Goal: Task Accomplishment & Management: Complete application form

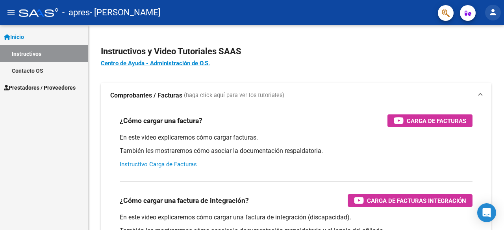
click at [489, 14] on mat-icon "person" at bounding box center [492, 11] width 9 height 9
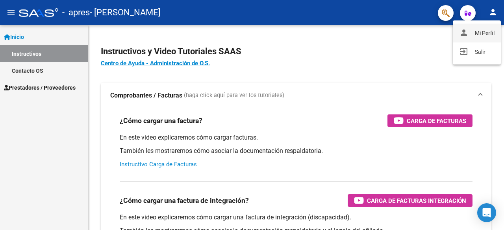
click at [488, 28] on button "person Mi Perfil" at bounding box center [477, 33] width 48 height 19
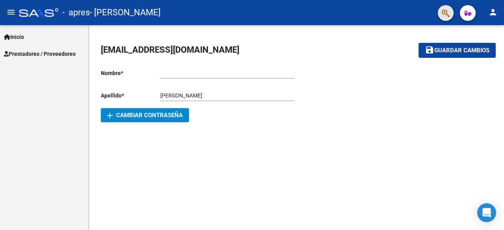
click at [442, 10] on icon "button" at bounding box center [446, 13] width 8 height 9
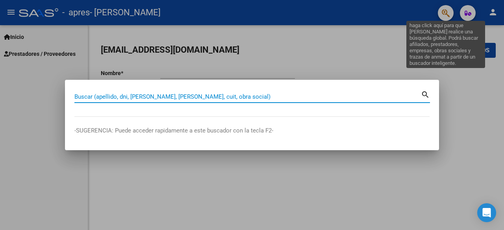
click at [461, 159] on div at bounding box center [252, 115] width 504 height 230
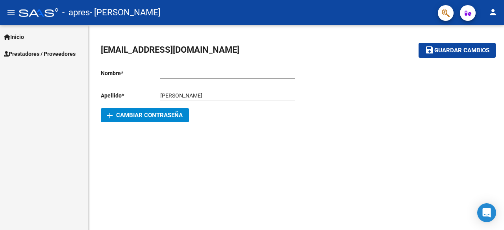
click at [19, 39] on span "Inicio" at bounding box center [14, 37] width 20 height 9
click at [63, 54] on span "Prestadores / Proveedores" at bounding box center [40, 54] width 72 height 9
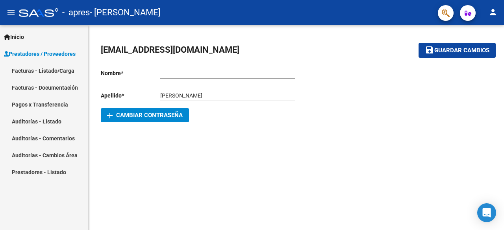
click at [66, 72] on link "Facturas - Listado/Carga" at bounding box center [44, 70] width 88 height 17
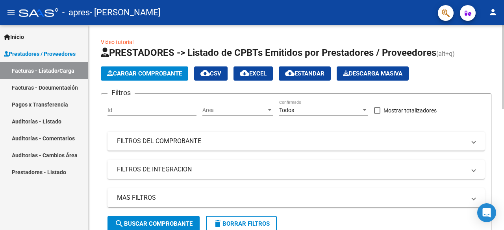
click at [158, 73] on span "Cargar Comprobante" at bounding box center [144, 73] width 75 height 7
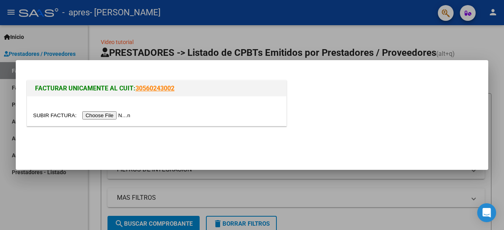
click at [107, 113] on input "file" at bounding box center [83, 115] width 100 height 8
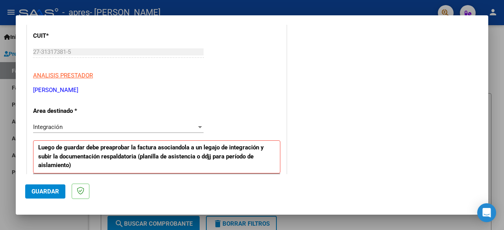
scroll to position [107, 0]
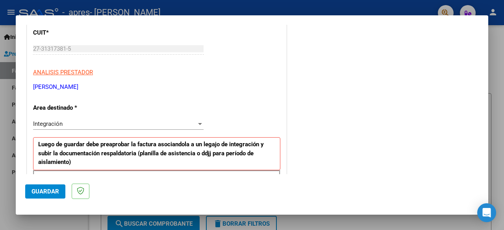
click at [190, 125] on div "Integración" at bounding box center [114, 124] width 163 height 7
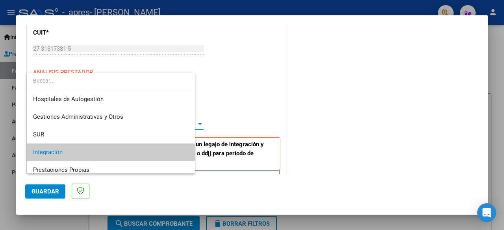
scroll to position [29, 0]
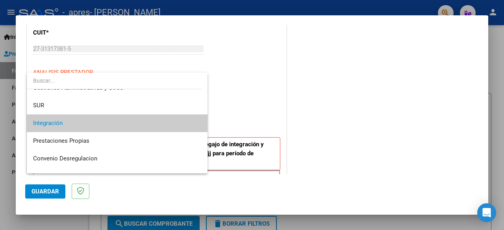
click at [189, 122] on span "Integración" at bounding box center [117, 124] width 169 height 18
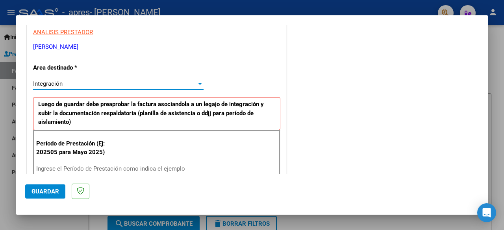
scroll to position [147, 0]
click at [130, 167] on input "Ingrese el Período de Prestación como indica el ejemplo" at bounding box center [119, 168] width 166 height 7
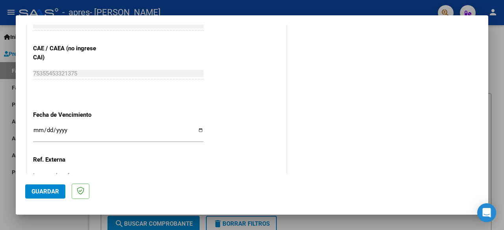
scroll to position [506, 0]
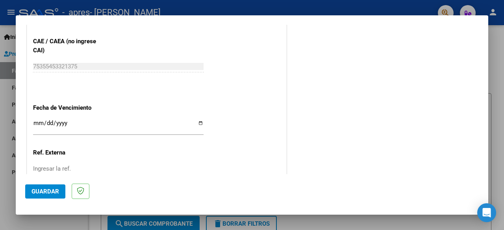
type input "202508"
click at [195, 124] on input "Ingresar la fecha" at bounding box center [118, 126] width 171 height 13
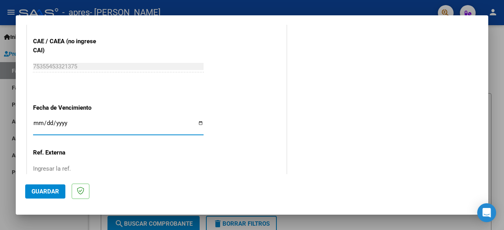
click at [199, 123] on input "Ingresar la fecha" at bounding box center [118, 126] width 171 height 13
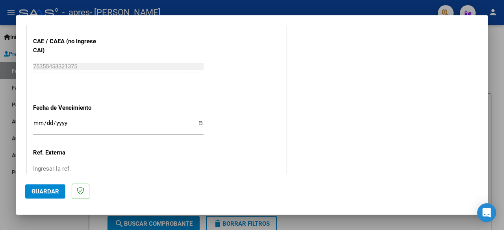
click at [200, 128] on input "Ingresar la fecha" at bounding box center [118, 126] width 171 height 13
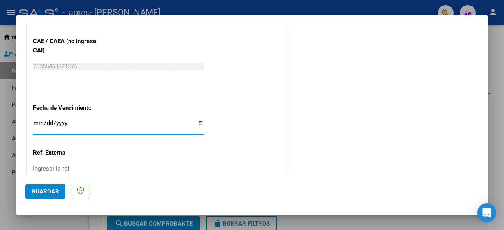
click at [198, 124] on input "Ingresar la fecha" at bounding box center [118, 126] width 171 height 13
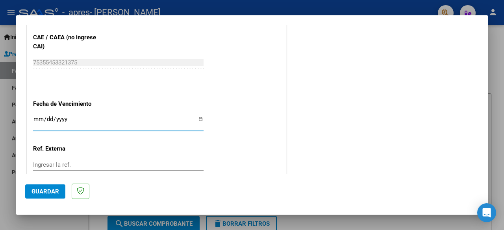
scroll to position [503, 0]
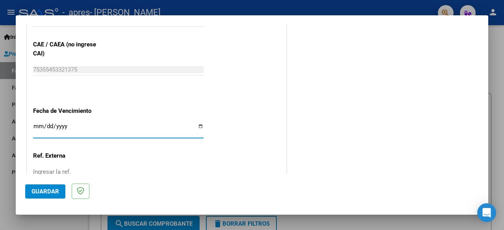
click at [199, 127] on input "[DATE]" at bounding box center [118, 129] width 171 height 13
type input "[DATE]"
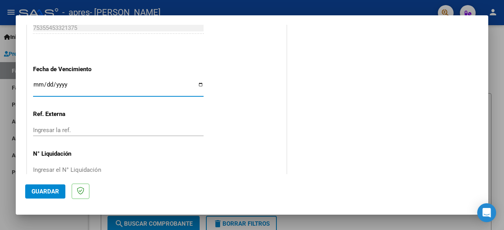
scroll to position [545, 0]
click at [41, 189] on span "Guardar" at bounding box center [46, 191] width 28 height 7
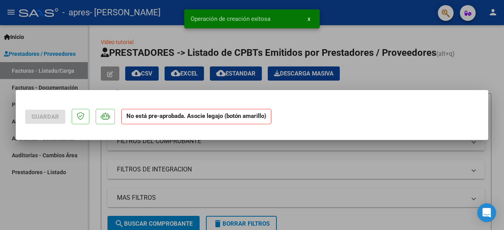
scroll to position [0, 0]
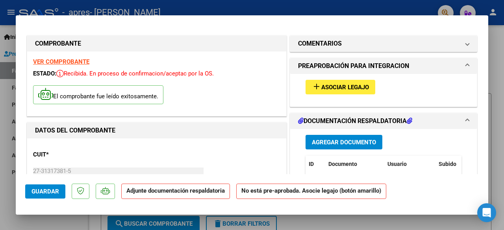
click at [359, 86] on span "Asociar Legajo" at bounding box center [345, 87] width 48 height 7
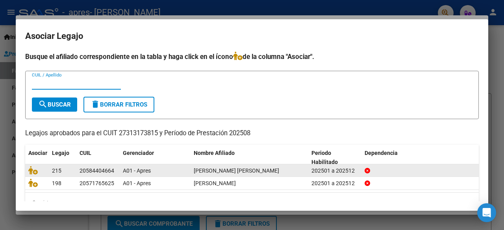
click at [253, 172] on span "[PERSON_NAME] [PERSON_NAME]" at bounding box center [236, 171] width 85 height 6
click at [330, 171] on div "202501 a 202512" at bounding box center [335, 171] width 47 height 9
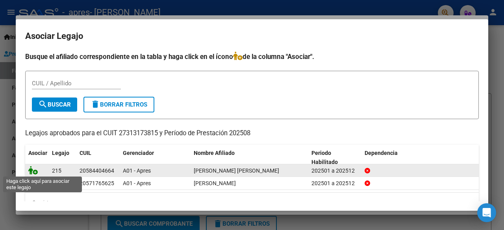
click at [33, 169] on icon at bounding box center [32, 170] width 9 height 9
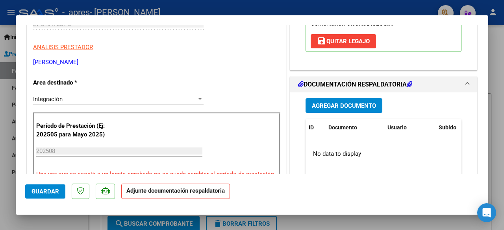
scroll to position [150, 0]
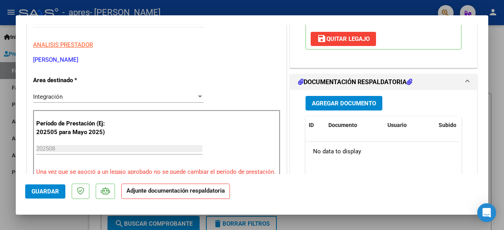
click at [341, 102] on span "Agregar Documento" at bounding box center [344, 103] width 64 height 7
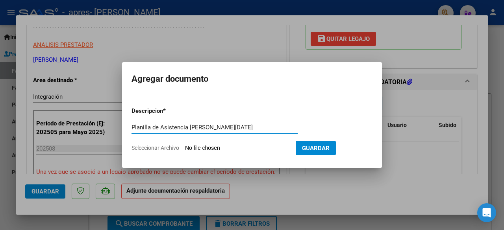
type input "Planilla de Asistencia [PERSON_NAME][DATE]"
click at [240, 152] on input "Seleccionar Archivo" at bounding box center [237, 148] width 104 height 7
click at [210, 147] on input "Seleccionar Archivo" at bounding box center [237, 148] width 104 height 7
type input "C:\fakepath\Planilla de Asistencia [PERSON_NAME]. [DATE].pdf"
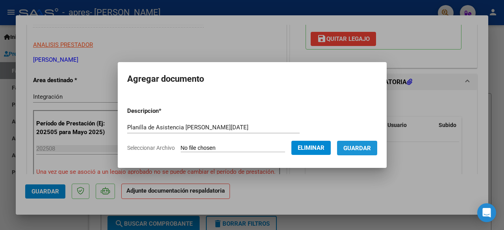
click at [371, 147] on span "Guardar" at bounding box center [357, 148] width 28 height 7
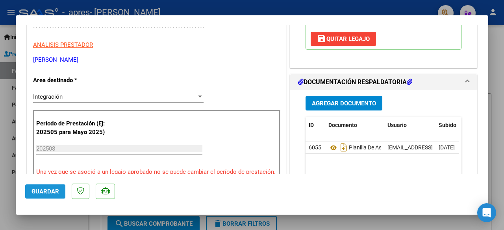
click at [45, 187] on button "Guardar" at bounding box center [45, 192] width 40 height 14
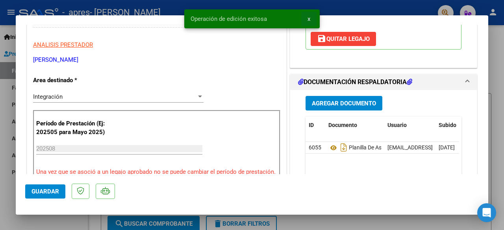
click at [311, 18] on button "x" at bounding box center [308, 19] width 15 height 14
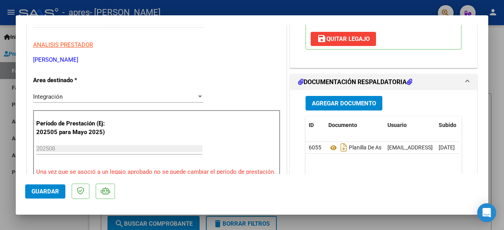
click at [497, 45] on div at bounding box center [252, 115] width 504 height 230
type input "$ 0,00"
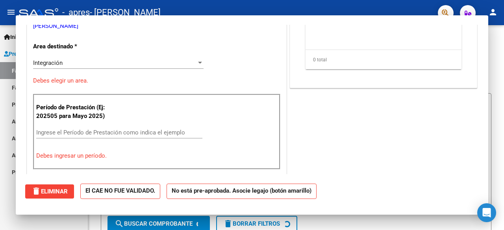
scroll to position [126, 0]
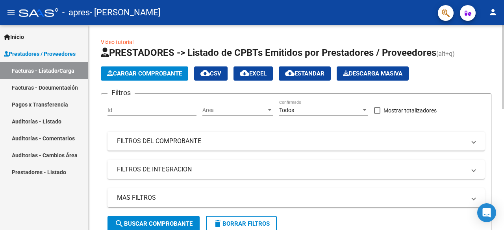
click at [164, 75] on span "Cargar Comprobante" at bounding box center [144, 73] width 75 height 7
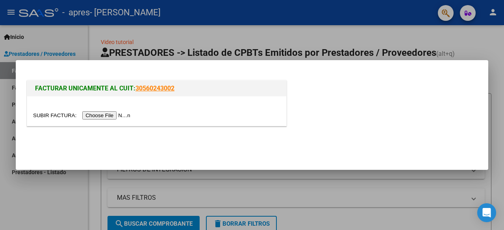
click at [122, 116] on input "file" at bounding box center [83, 115] width 100 height 8
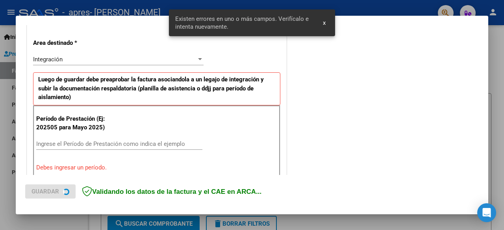
scroll to position [192, 0]
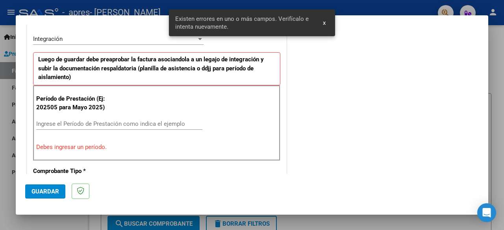
click at [131, 121] on input "Ingrese el Período de Prestación como indica el ejemplo" at bounding box center [119, 124] width 166 height 7
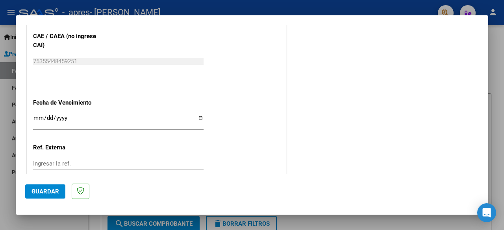
scroll to position [515, 0]
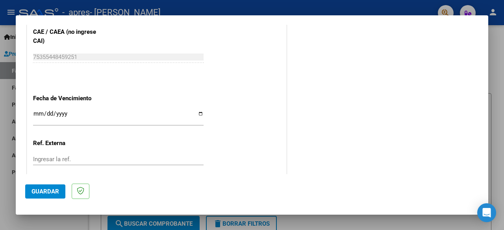
type input "202508"
click at [197, 112] on input "Ingresar la fecha" at bounding box center [118, 117] width 171 height 13
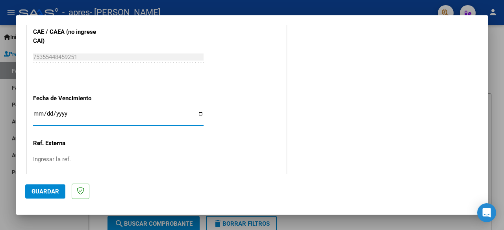
type input "[DATE]"
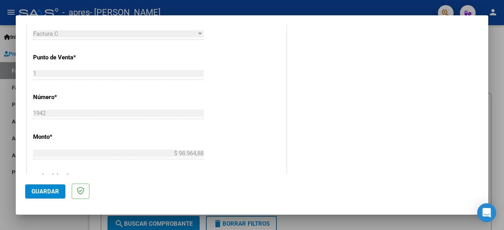
scroll to position [330, 0]
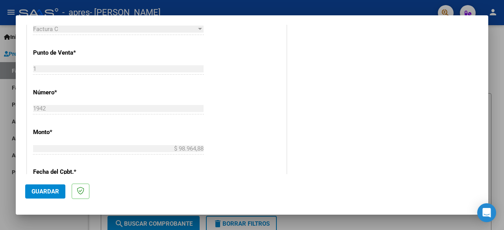
click at [45, 192] on span "Guardar" at bounding box center [46, 191] width 28 height 7
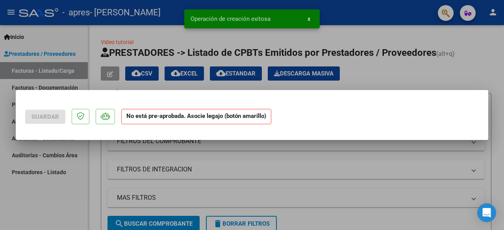
scroll to position [0, 0]
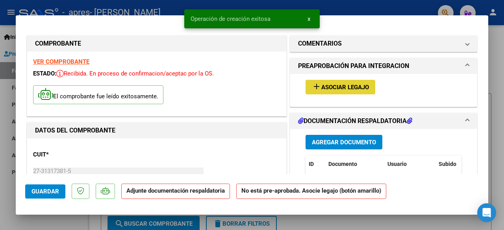
click at [358, 87] on span "Asociar Legajo" at bounding box center [345, 87] width 48 height 7
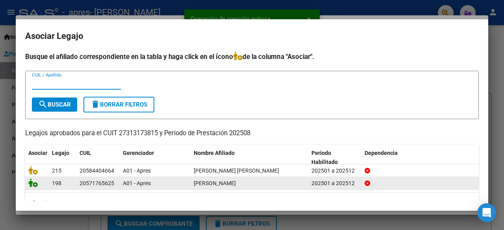
click at [32, 186] on icon at bounding box center [32, 183] width 9 height 9
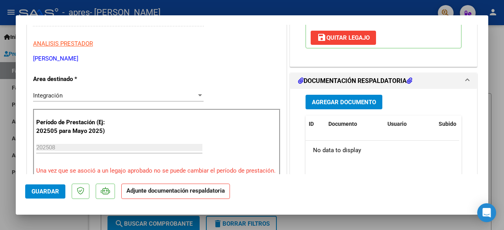
scroll to position [152, 0]
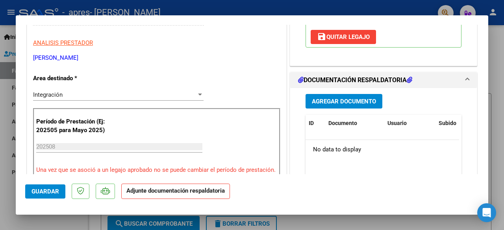
click at [355, 100] on span "Agregar Documento" at bounding box center [344, 101] width 64 height 7
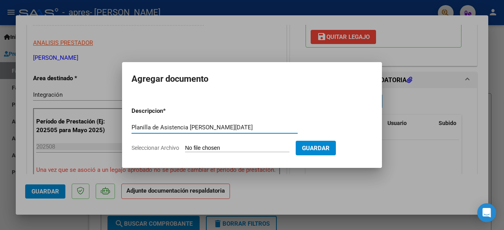
type input "Planilla de Asistencia [PERSON_NAME][DATE]"
click at [228, 158] on form "Descripcion * Planilla de Asistencia [PERSON_NAME][DATE] Escriba aquí una descr…" at bounding box center [252, 130] width 241 height 58
click at [245, 150] on input "Seleccionar Archivo" at bounding box center [237, 148] width 104 height 7
type input "C:\fakepath\Planilla de Asistencia [PERSON_NAME]. [DATE].pdf"
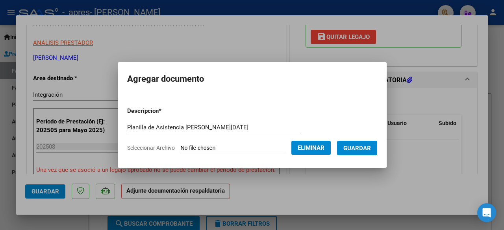
click at [363, 150] on span "Guardar" at bounding box center [357, 148] width 28 height 7
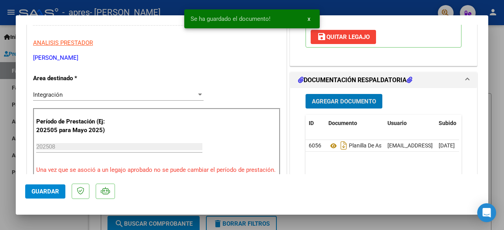
click at [27, 192] on button "Guardar" at bounding box center [45, 192] width 40 height 14
click at [305, 19] on button "x" at bounding box center [308, 19] width 15 height 14
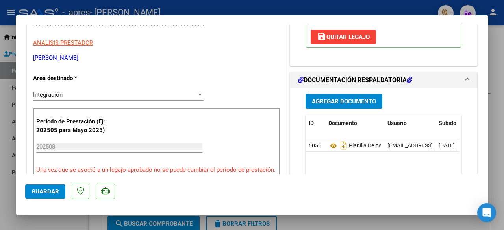
click at [493, 43] on div at bounding box center [252, 115] width 504 height 230
type input "$ 0,00"
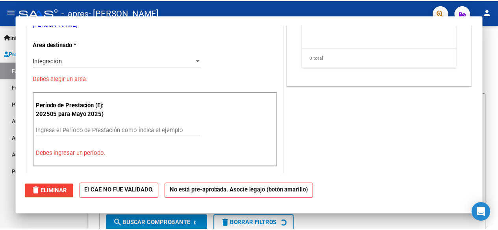
scroll to position [0, 0]
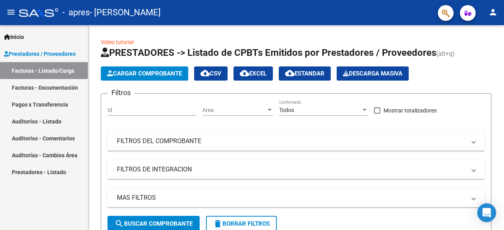
click at [493, 7] on button "person" at bounding box center [493, 13] width 16 height 16
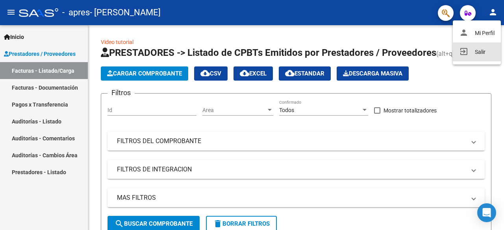
click at [470, 56] on button "exit_to_app Salir" at bounding box center [477, 52] width 48 height 19
